Goal: Task Accomplishment & Management: Use online tool/utility

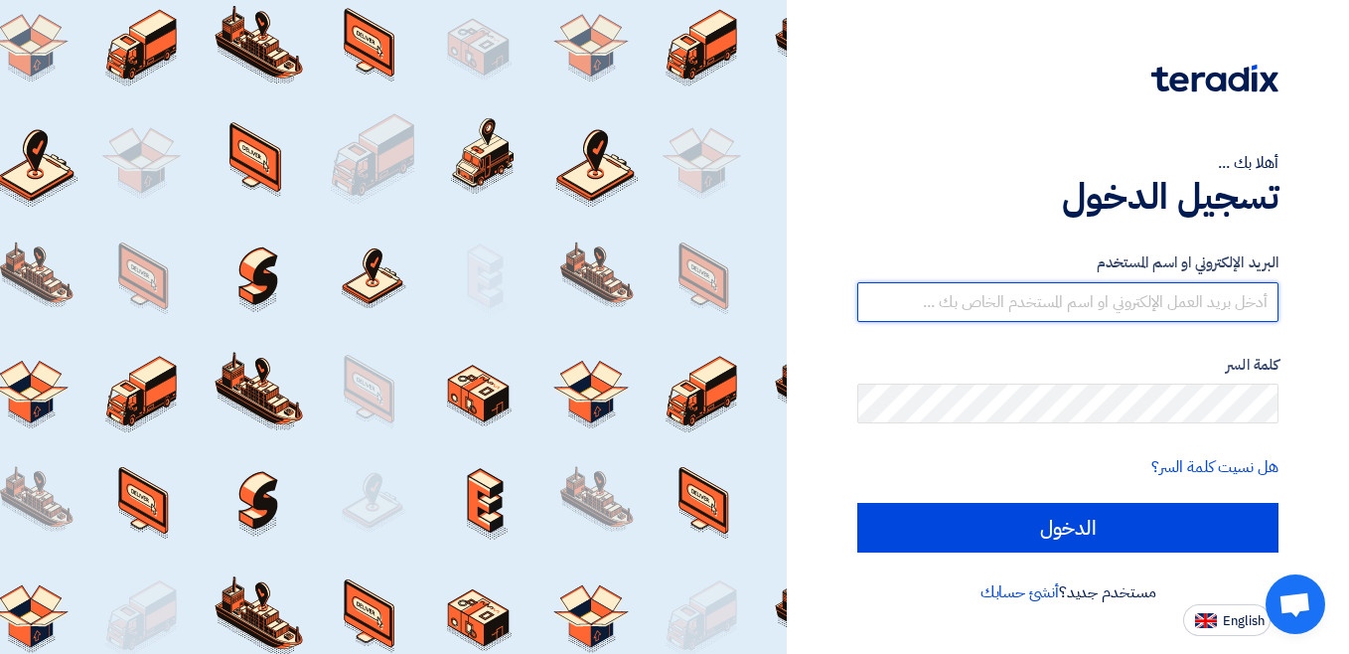
type input "[EMAIL_ADDRESS][DOMAIN_NAME]"
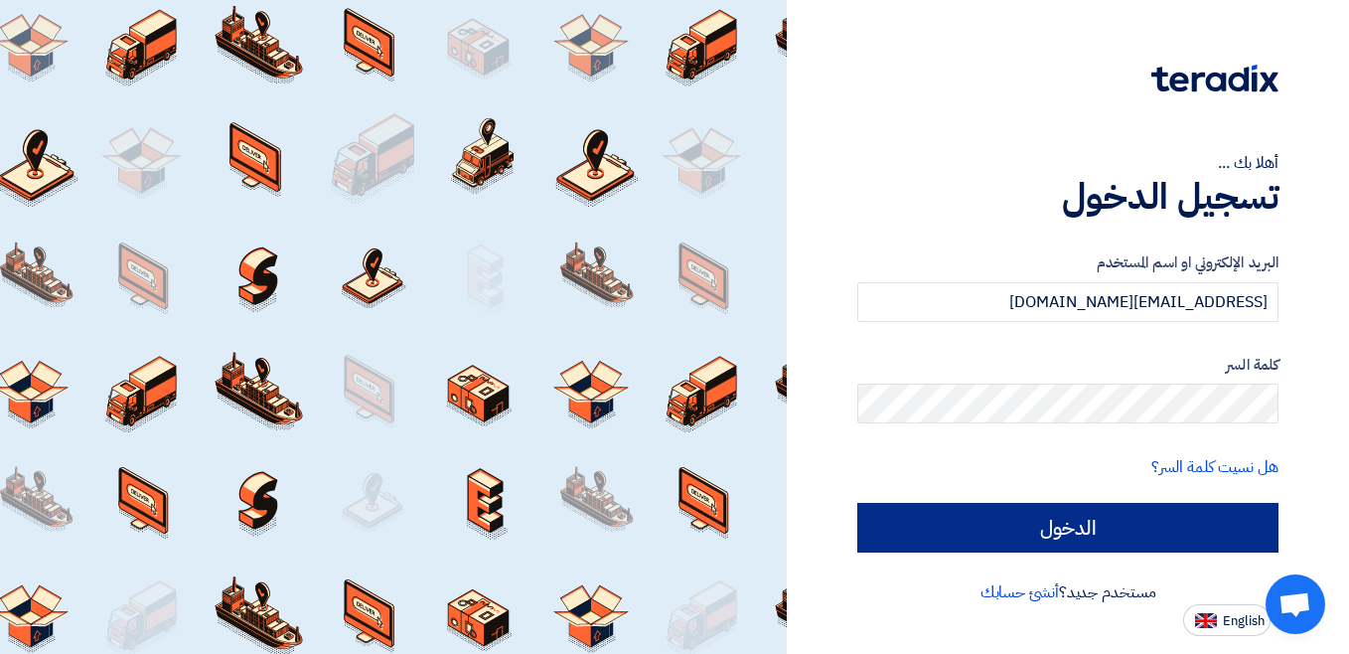
click at [1066, 499] on form "البريد الإلكتروني او اسم [PERSON_NAME] [PERSON_NAME][EMAIL_ADDRESS][DOMAIN_NAME…" at bounding box center [1067, 401] width 421 height 301
click at [1063, 519] on input "الدخول" at bounding box center [1067, 528] width 421 height 50
type input "Sign in"
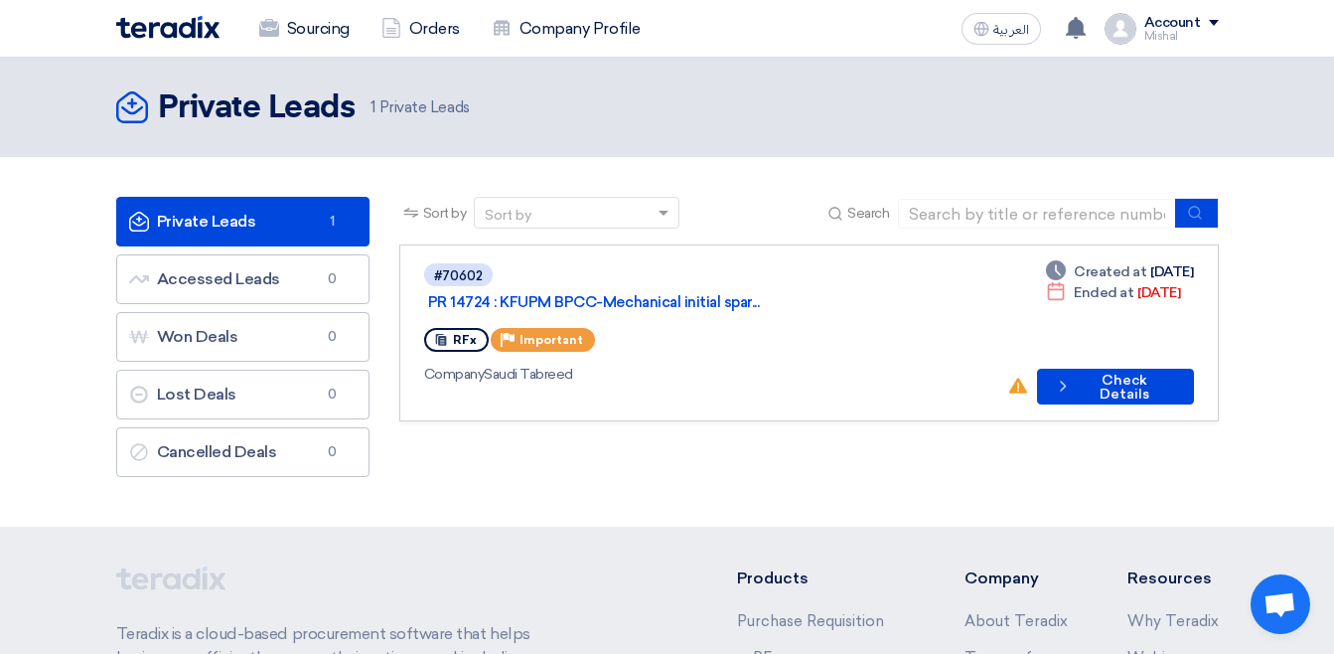
click at [254, 225] on link "Private Leads Private Leads 1" at bounding box center [242, 222] width 253 height 50
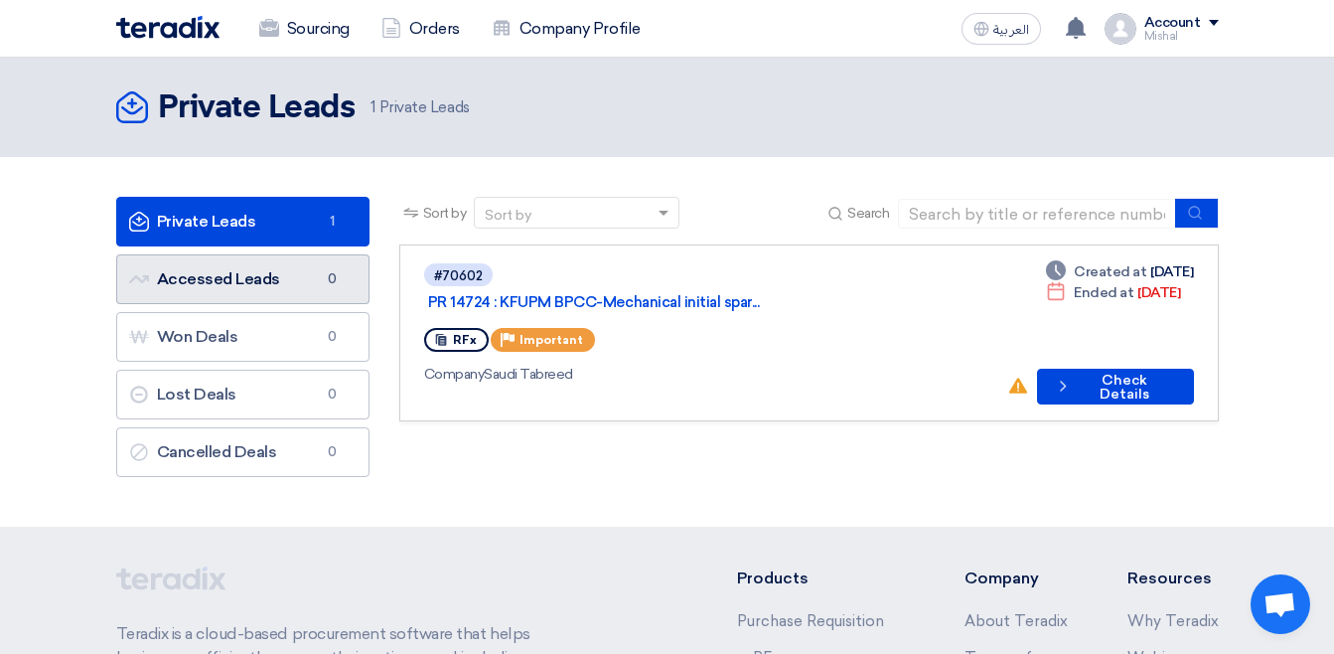
click at [262, 262] on link "Accessed Leads Accessed Leads 0" at bounding box center [242, 279] width 253 height 50
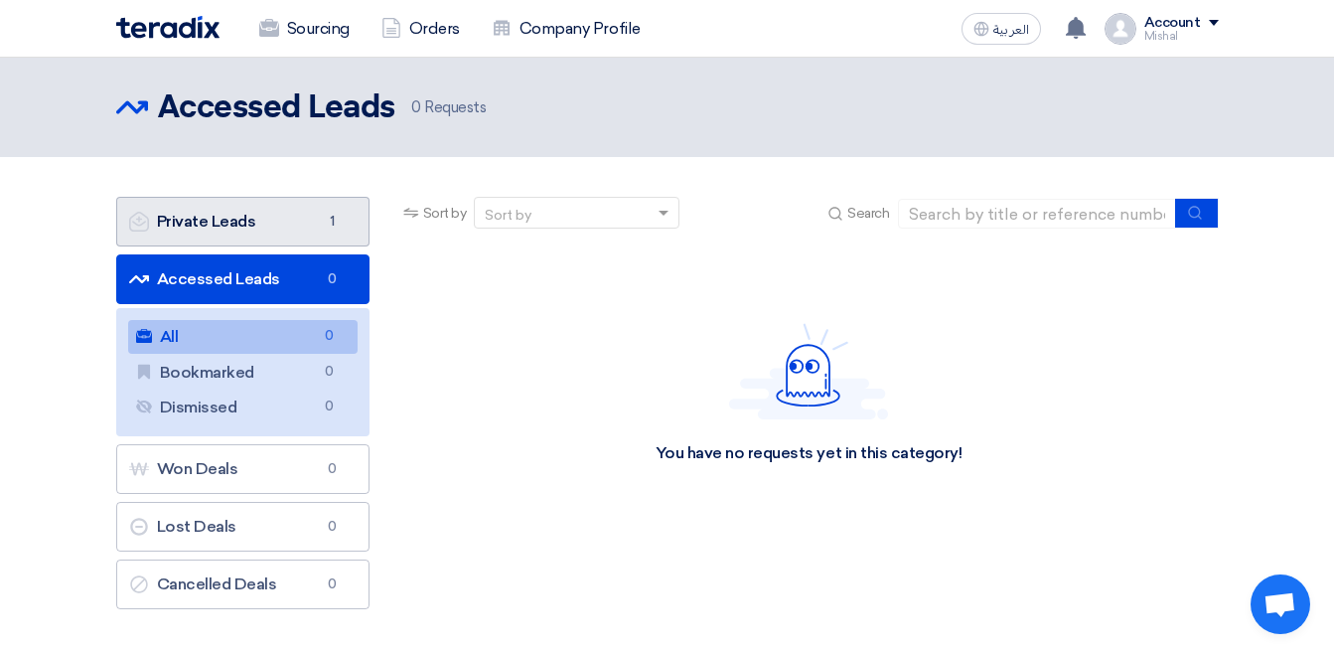
click at [269, 219] on link "Private Leads Private Leads 1" at bounding box center [242, 222] width 253 height 50
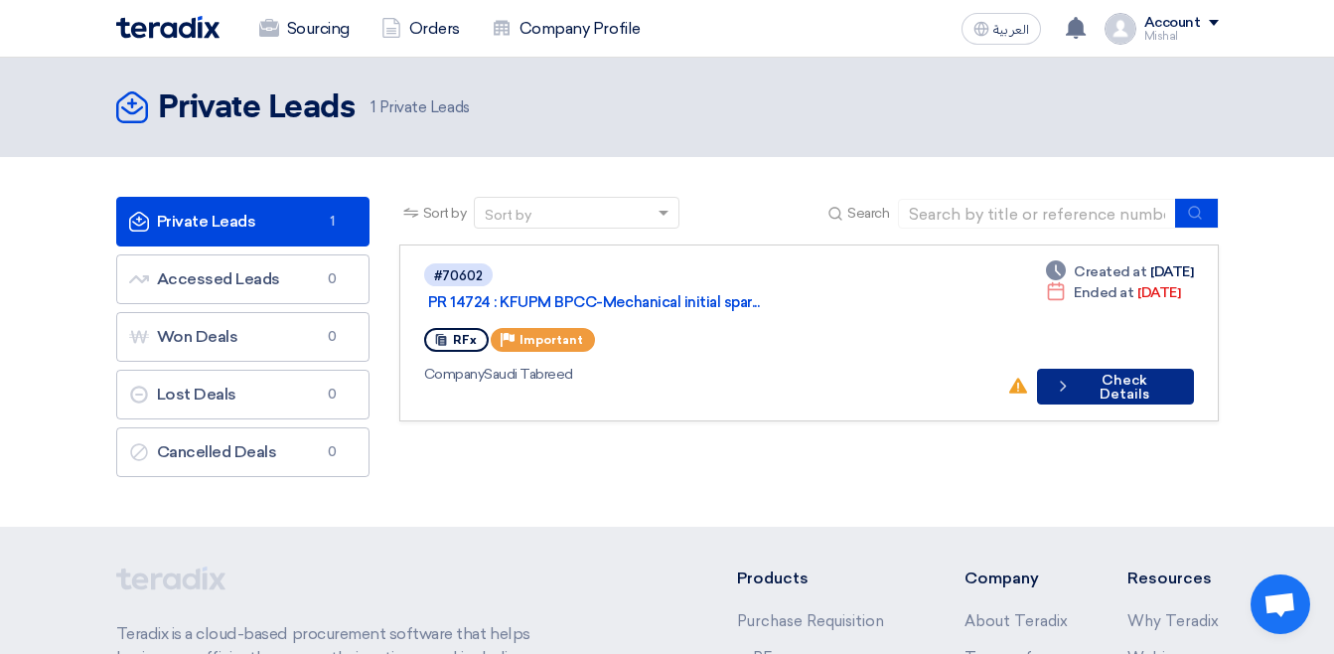
click at [1147, 369] on button "Check details Check Details" at bounding box center [1115, 387] width 156 height 36
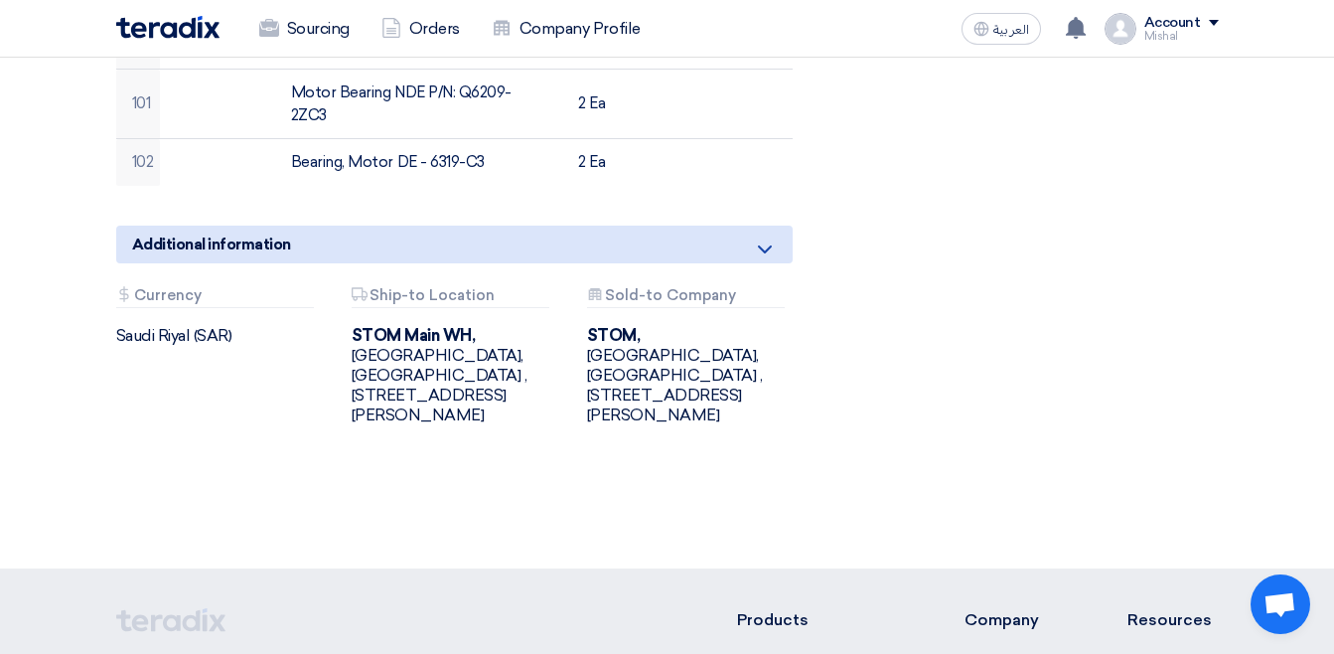
scroll to position [6417, 0]
